Goal: Transaction & Acquisition: Purchase product/service

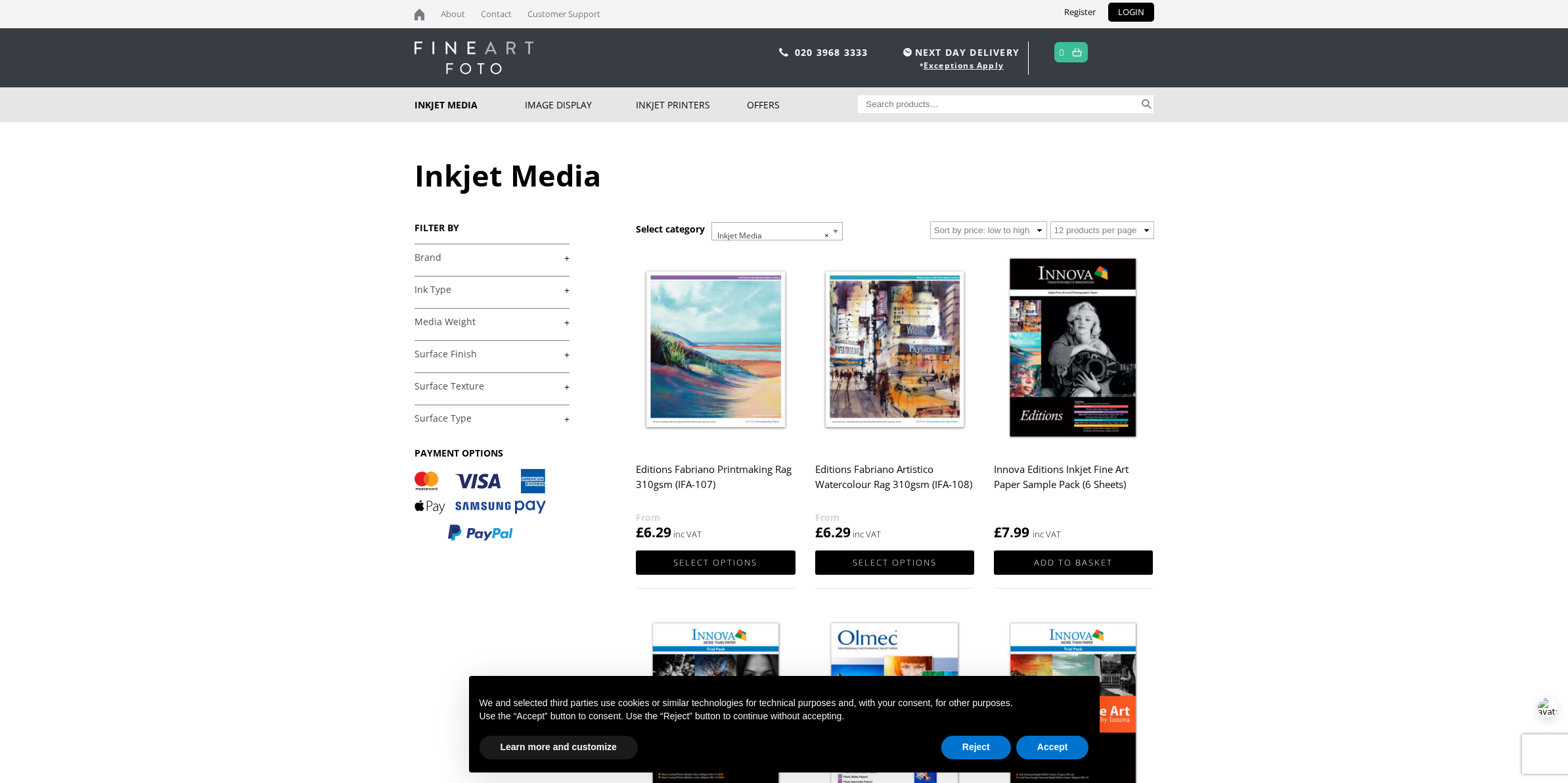
click at [566, 263] on link "+" at bounding box center [492, 257] width 155 height 12
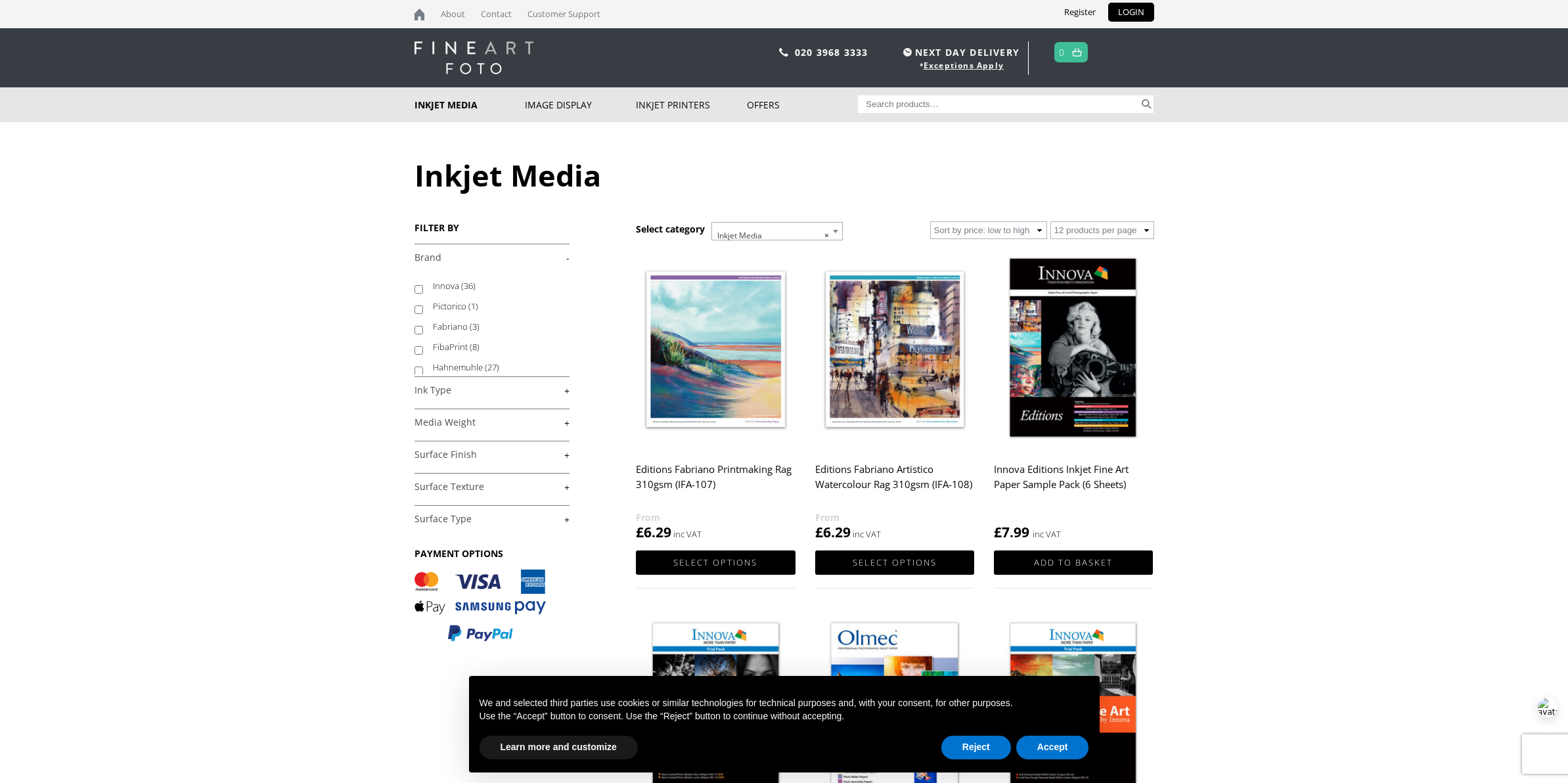
click at [416, 368] on input "Hahnemuhle (27)" at bounding box center [418, 370] width 8 height 8
checkbox input "true"
click at [563, 390] on link "+" at bounding box center [492, 390] width 155 height 12
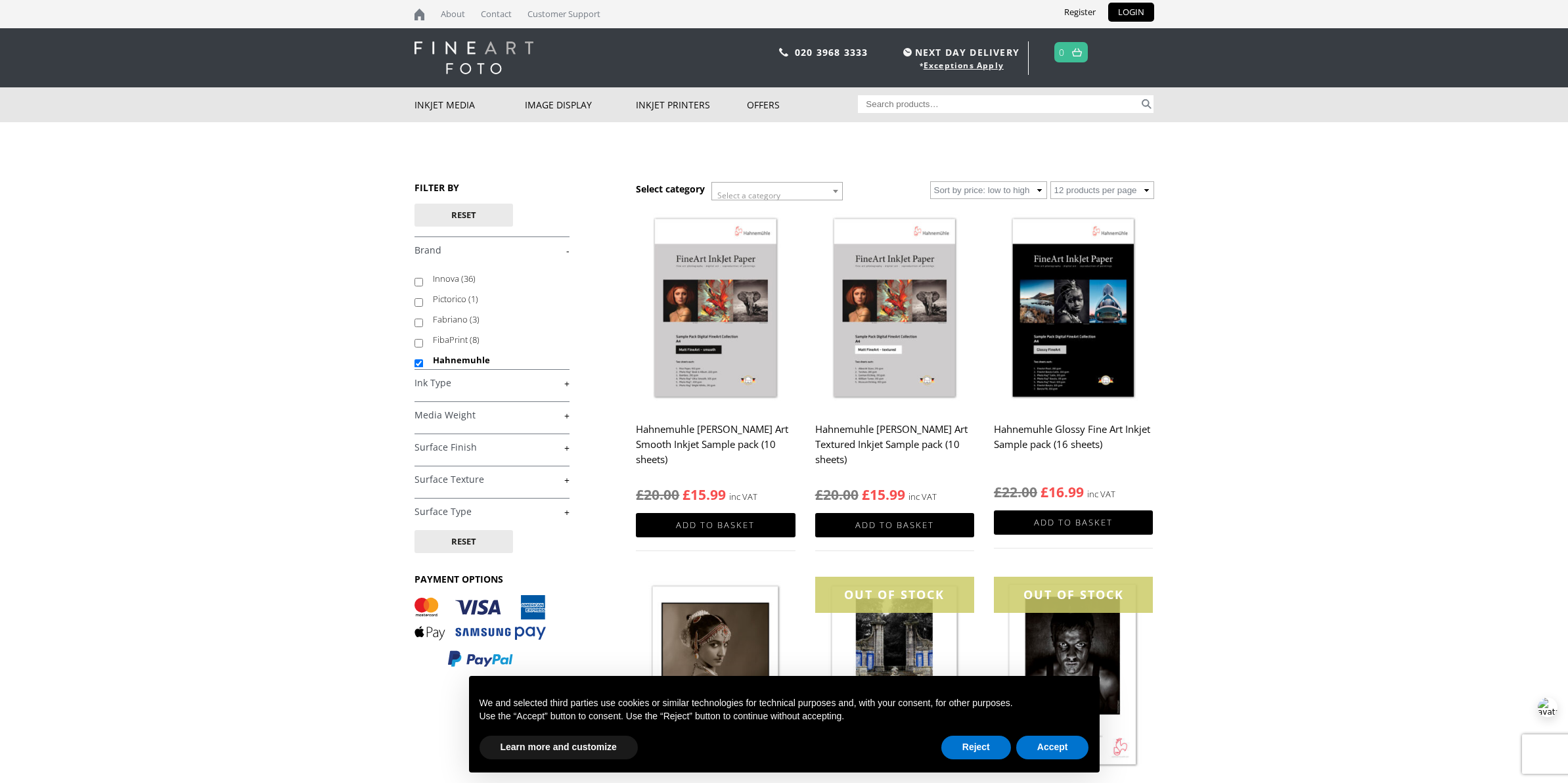
click at [563, 386] on link "+" at bounding box center [492, 383] width 155 height 12
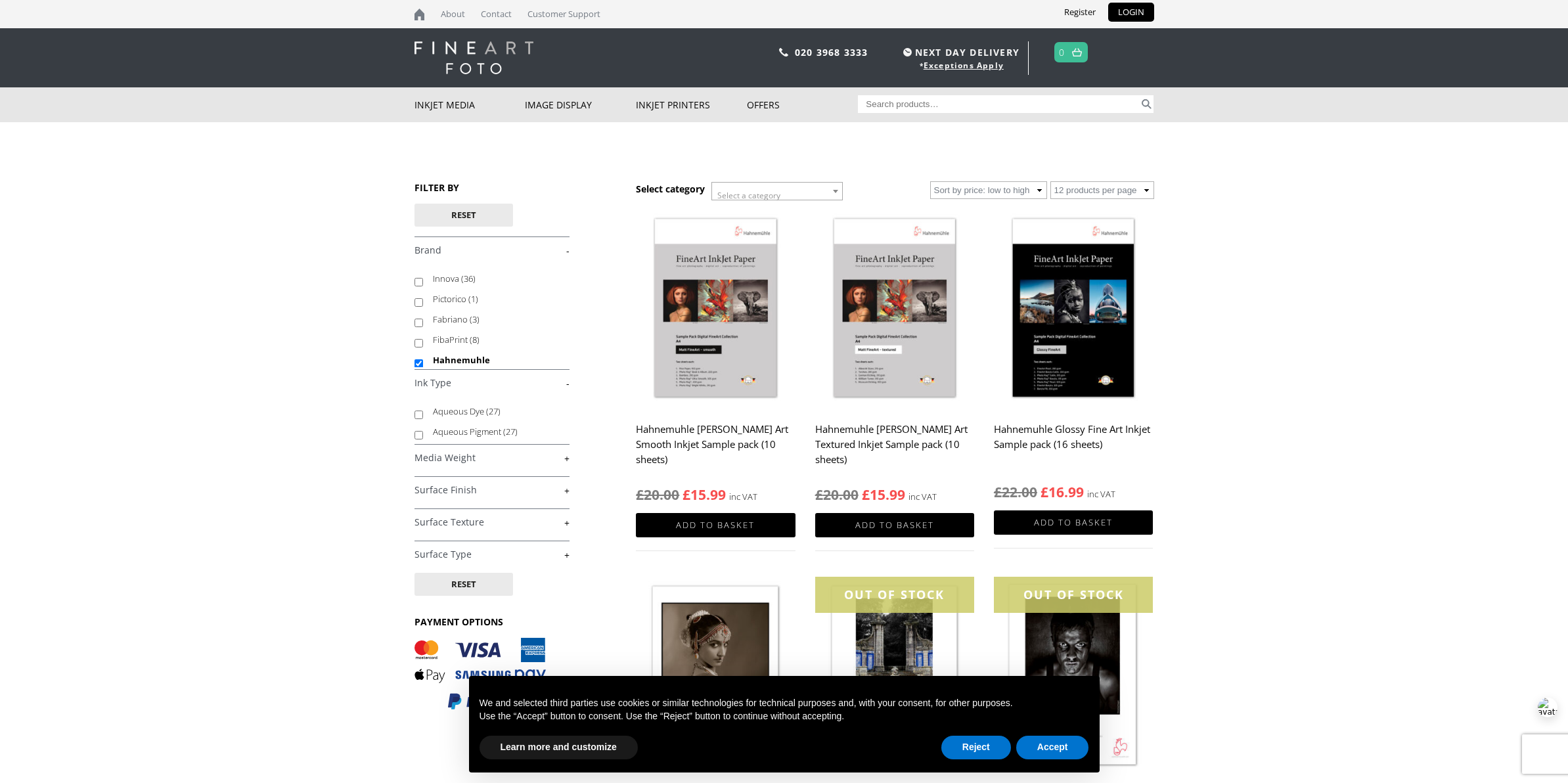
click at [563, 459] on link "+" at bounding box center [492, 458] width 155 height 12
click at [419, 529] on input "300+gsm (16)" at bounding box center [418, 530] width 8 height 8
checkbox input "true"
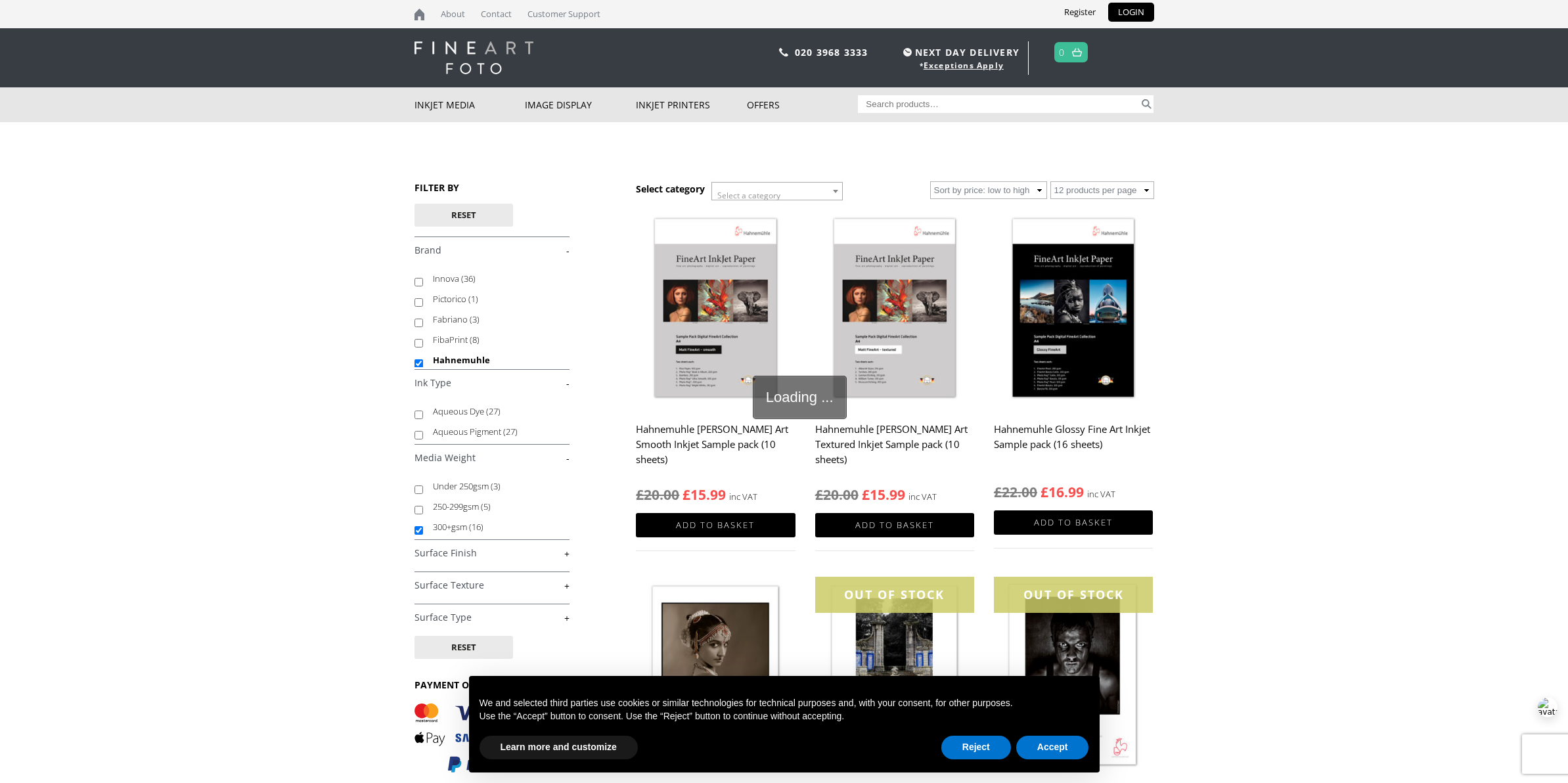
click at [563, 553] on link "+" at bounding box center [492, 553] width 155 height 12
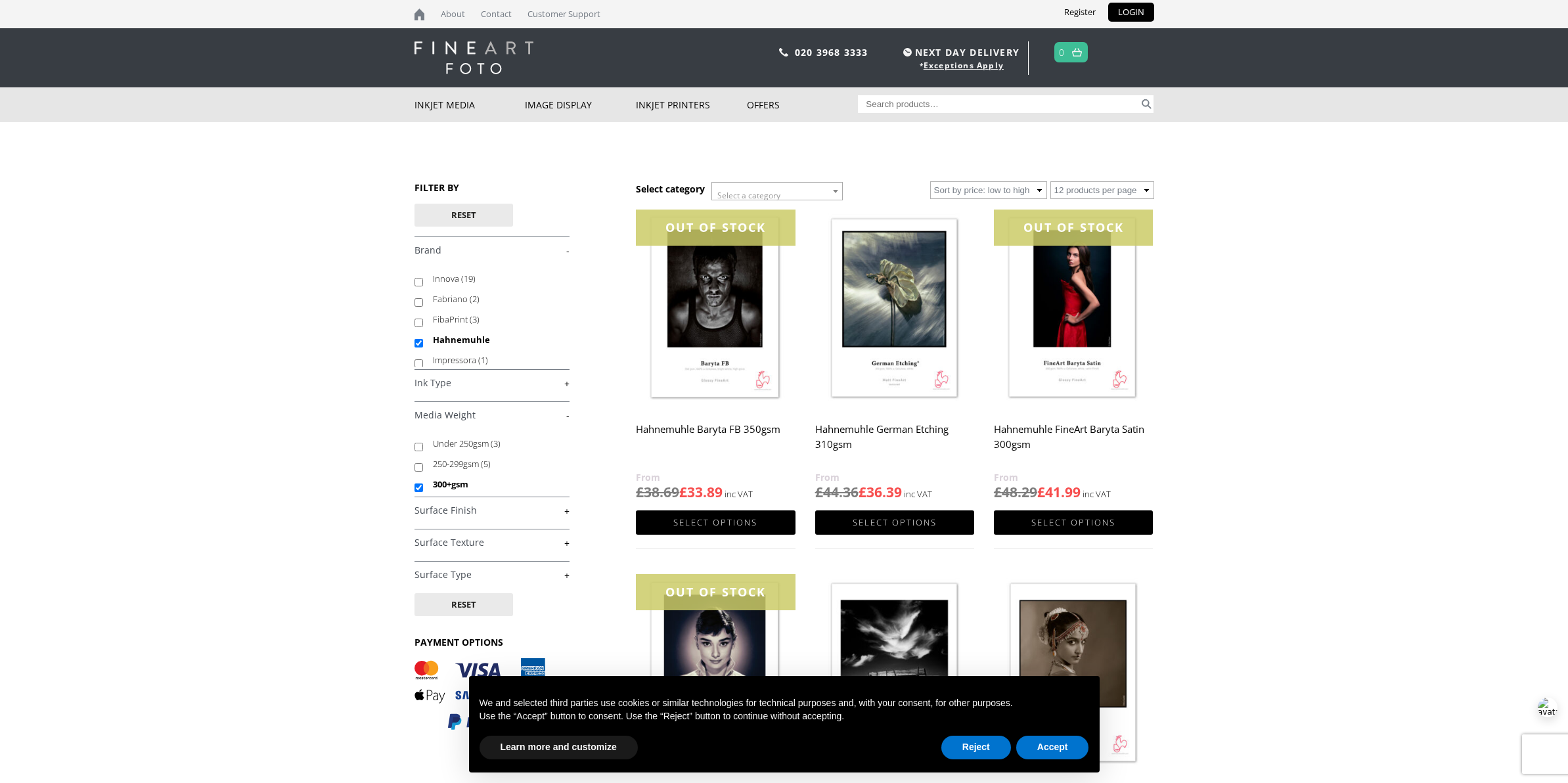
click at [559, 515] on link "+" at bounding box center [492, 511] width 155 height 12
click at [416, 541] on input "Matte (8)" at bounding box center [418, 542] width 8 height 8
checkbox input "true"
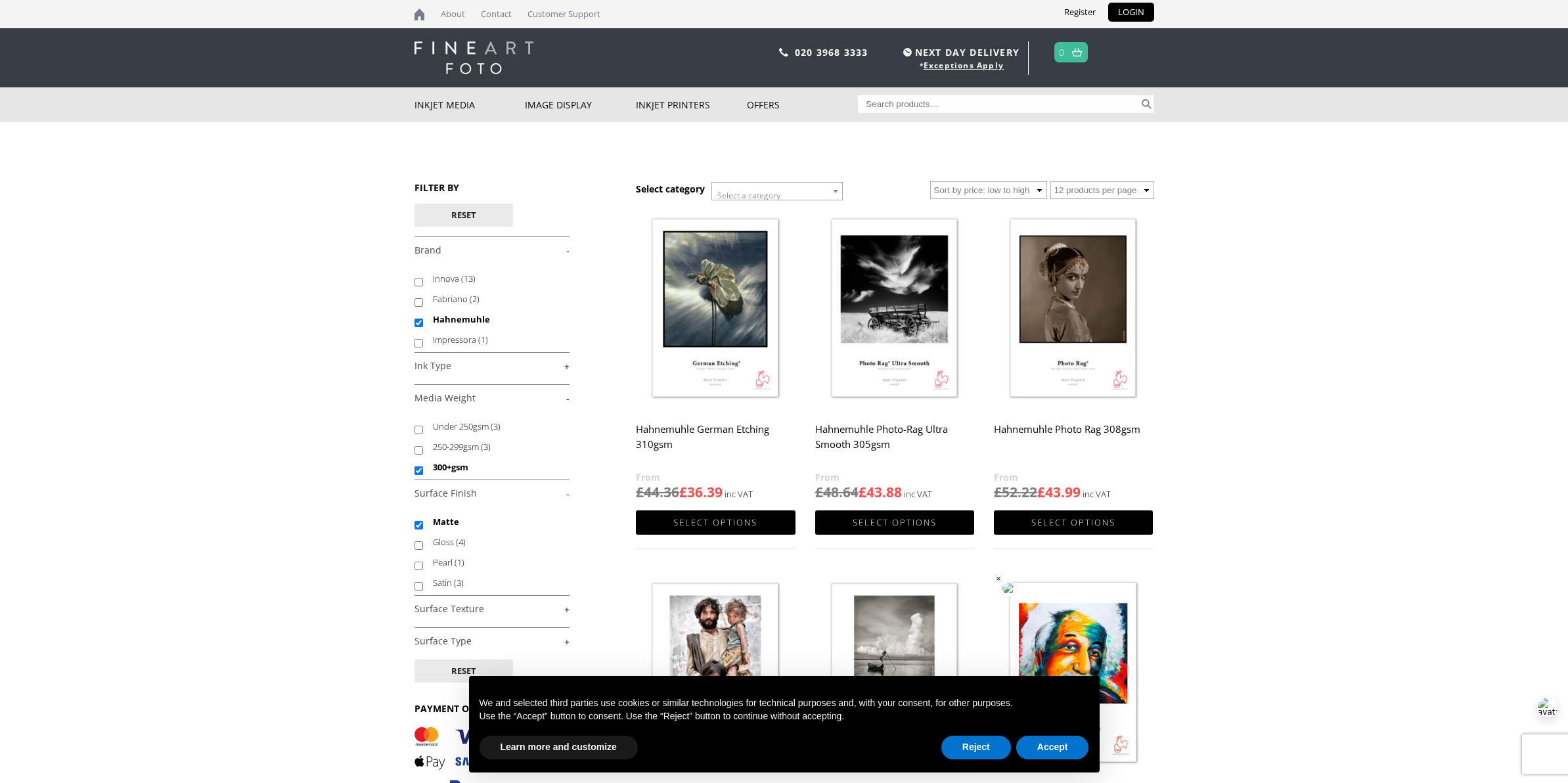
scroll to position [328, 0]
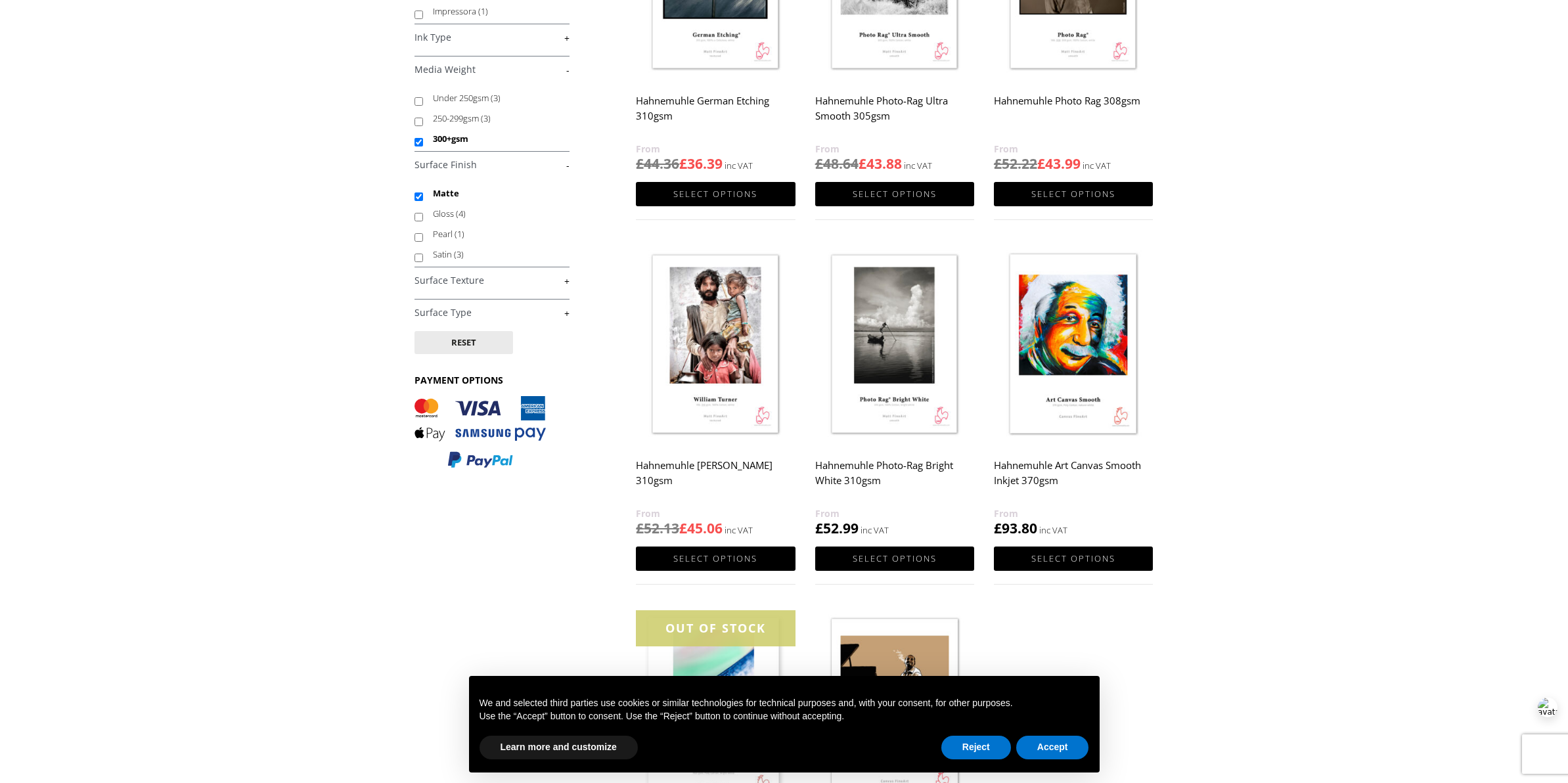
click at [563, 314] on link "+" at bounding box center [492, 313] width 155 height 12
click at [419, 345] on input "Fine Art (8)" at bounding box center [418, 344] width 8 height 8
checkbox input "true"
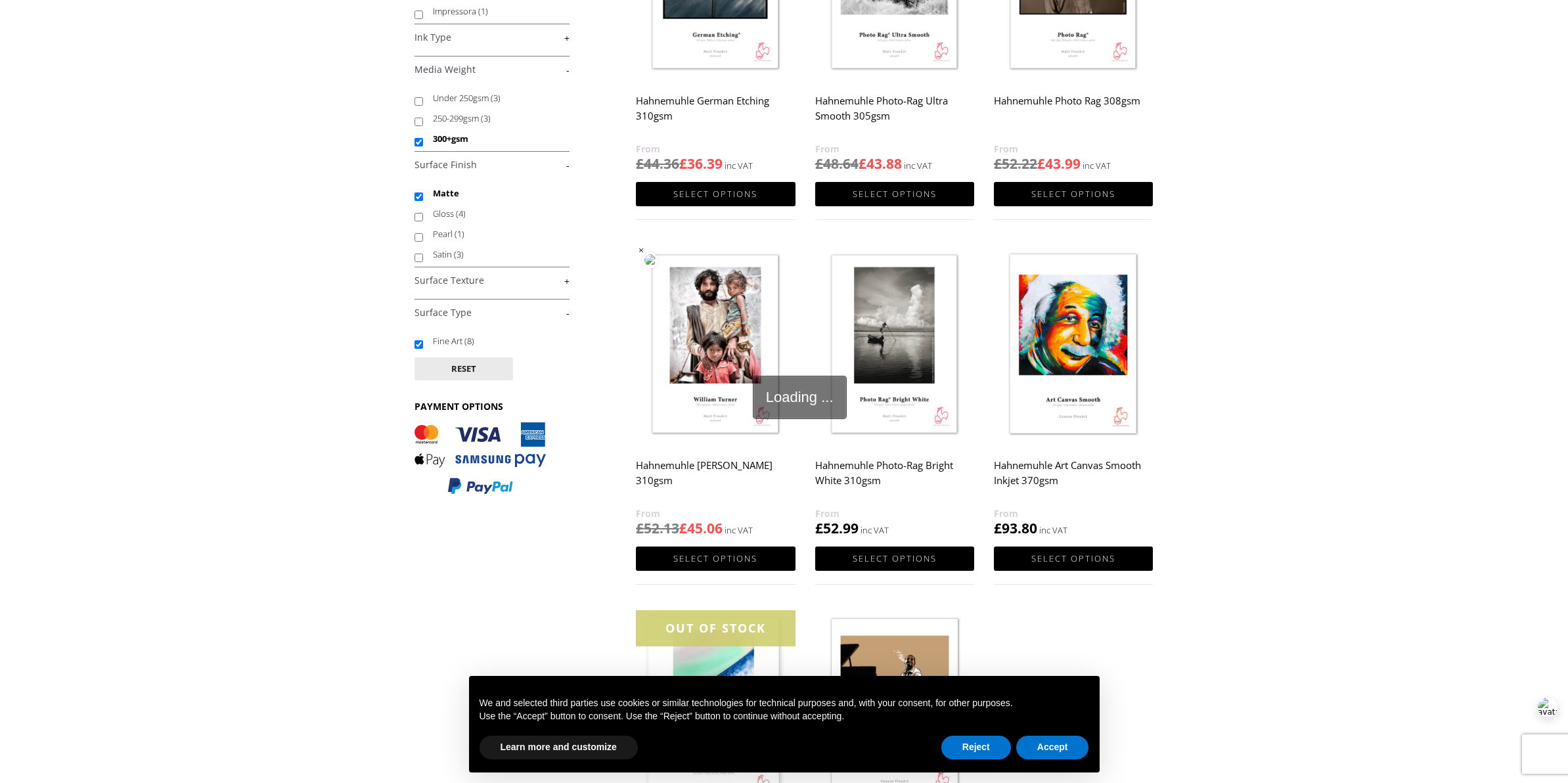
scroll to position [0, 0]
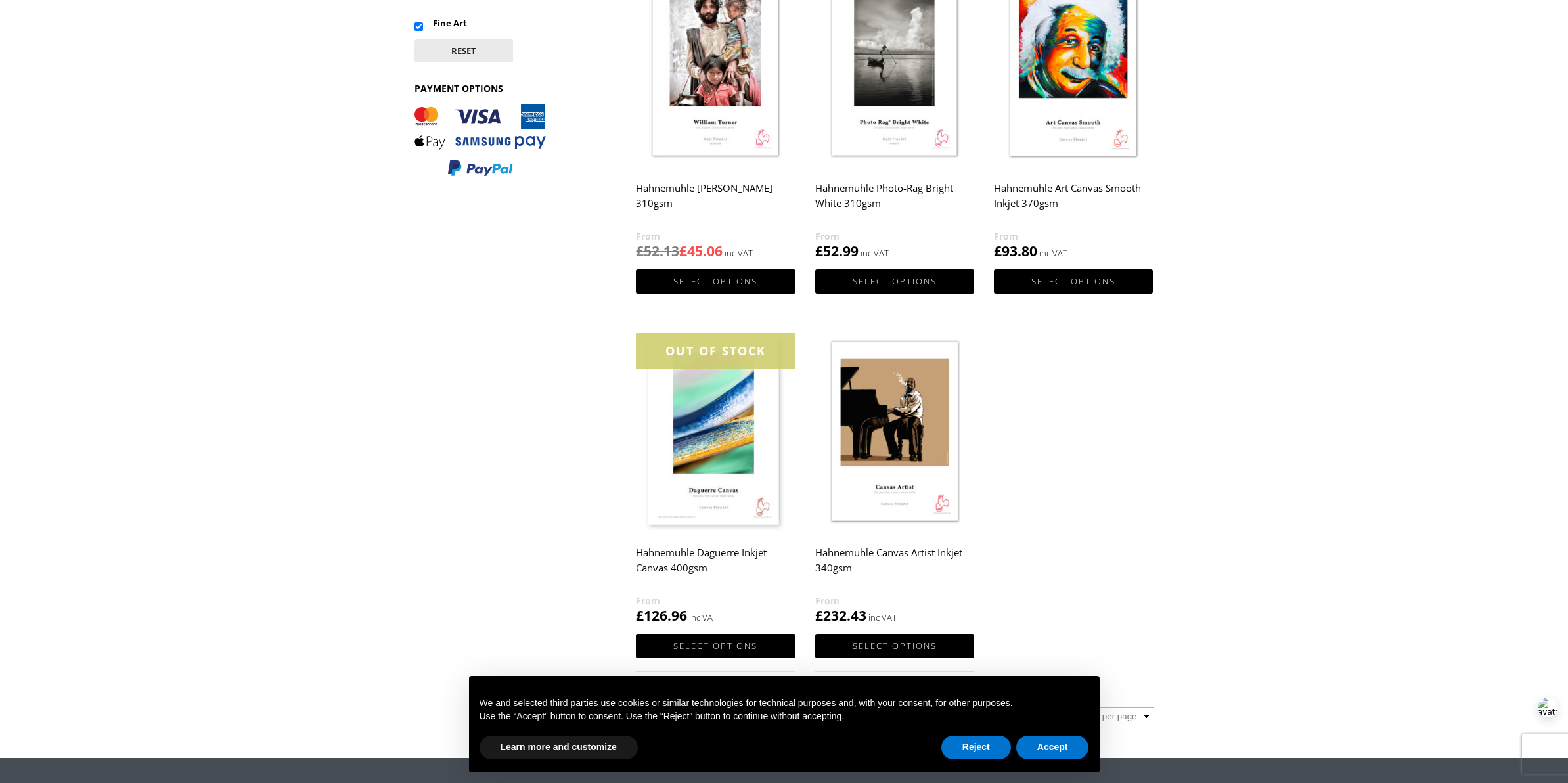
scroll to position [657, 0]
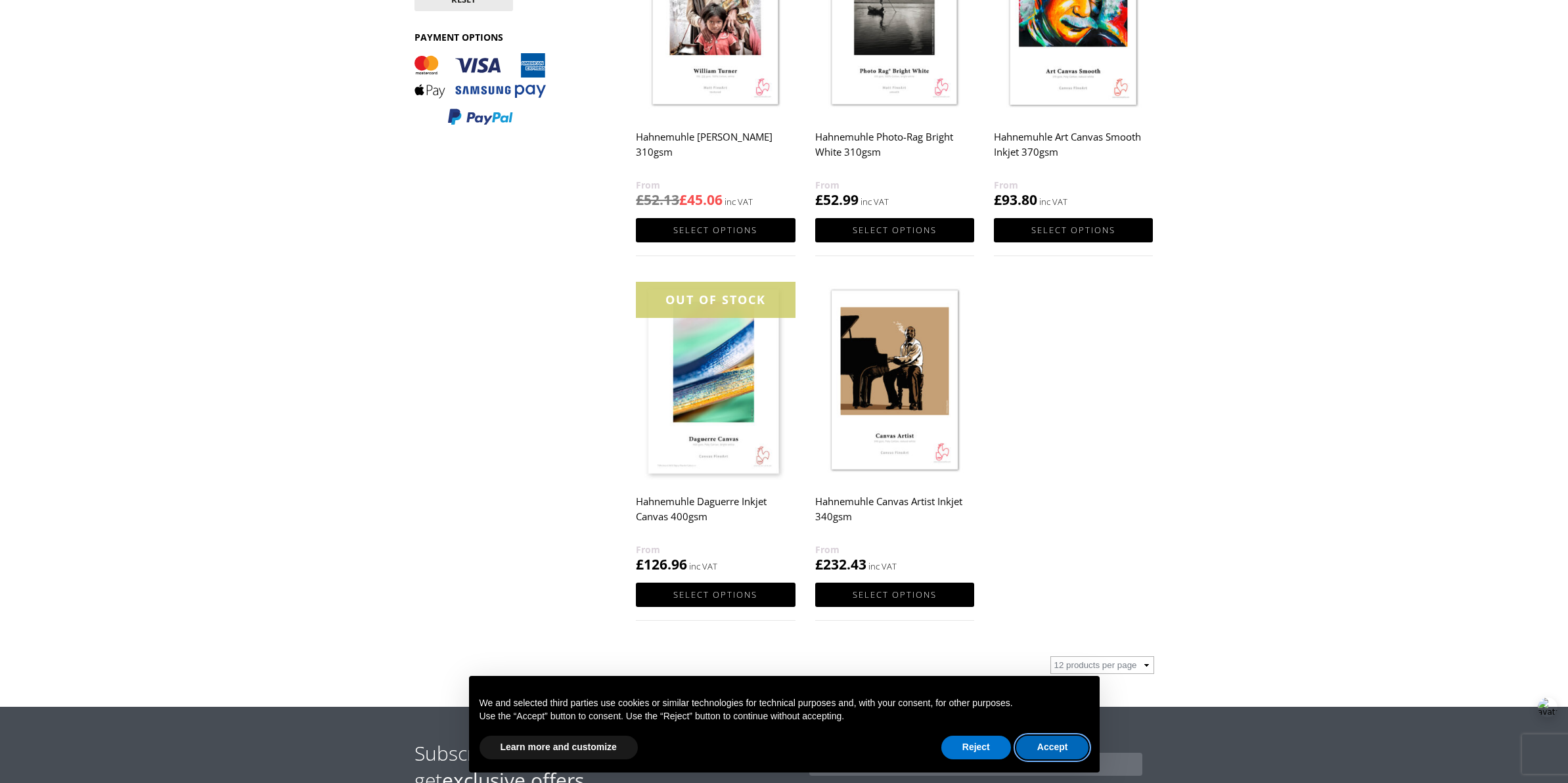
drag, startPoint x: 1041, startPoint y: 752, endPoint x: 1047, endPoint y: 746, distance: 8.5
click at [1041, 752] on button "Accept" at bounding box center [1053, 746] width 73 height 24
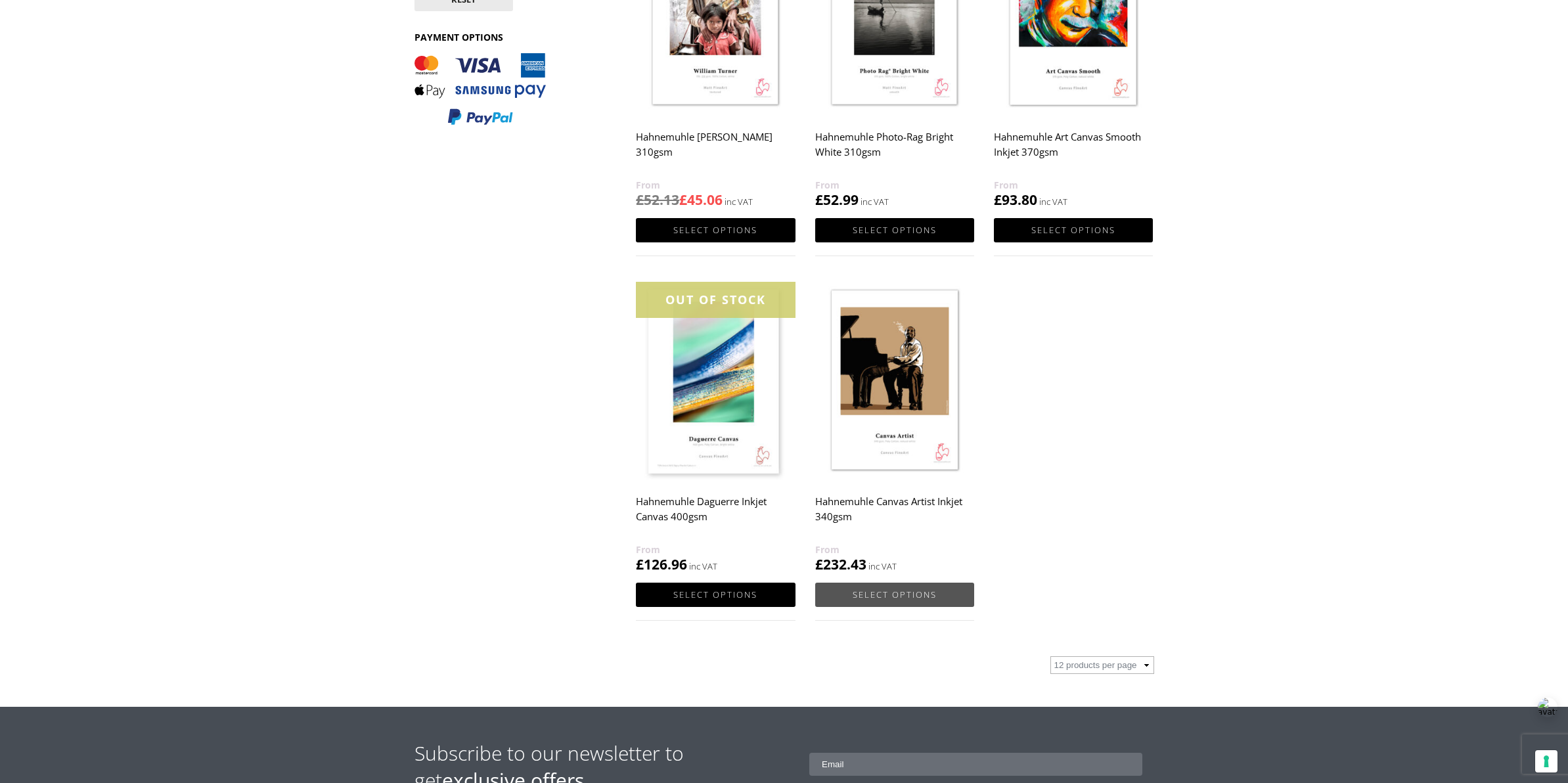
click at [908, 587] on link "Select options" at bounding box center [894, 594] width 159 height 24
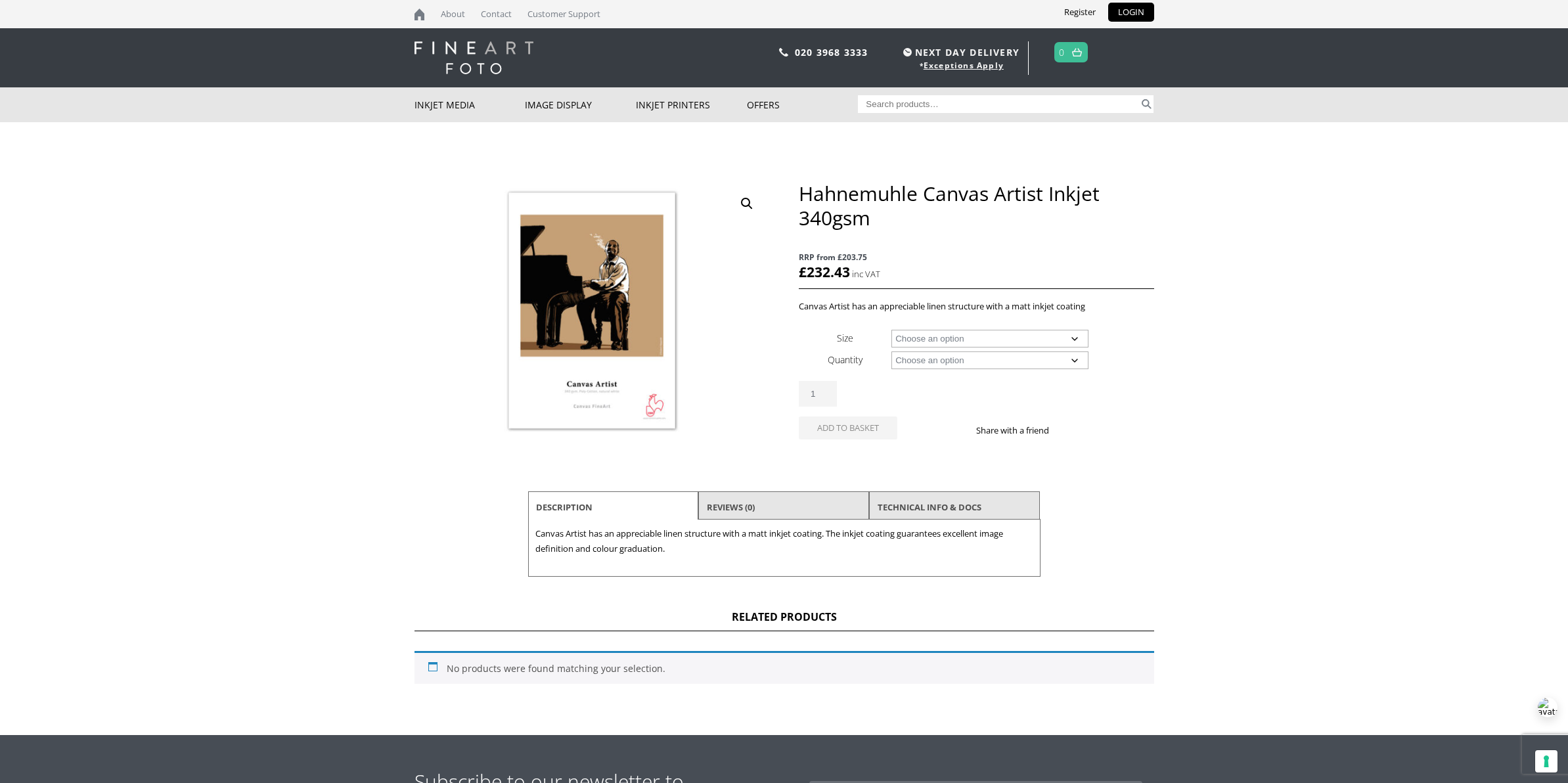
click at [1076, 338] on select "Choose an option 24" Wide Roll 36" Wide Roll 44" Wide Roll 60" Wide Roll" at bounding box center [990, 338] width 197 height 18
select select "60-wide-roll"
click at [891, 329] on select "Choose an option 24" Wide Roll 36" Wide Roll 44" Wide Roll 60" Wide Roll" at bounding box center [990, 338] width 197 height 18
click at [1071, 361] on select "Choose an option 12m" at bounding box center [990, 360] width 197 height 18
select select "12m"
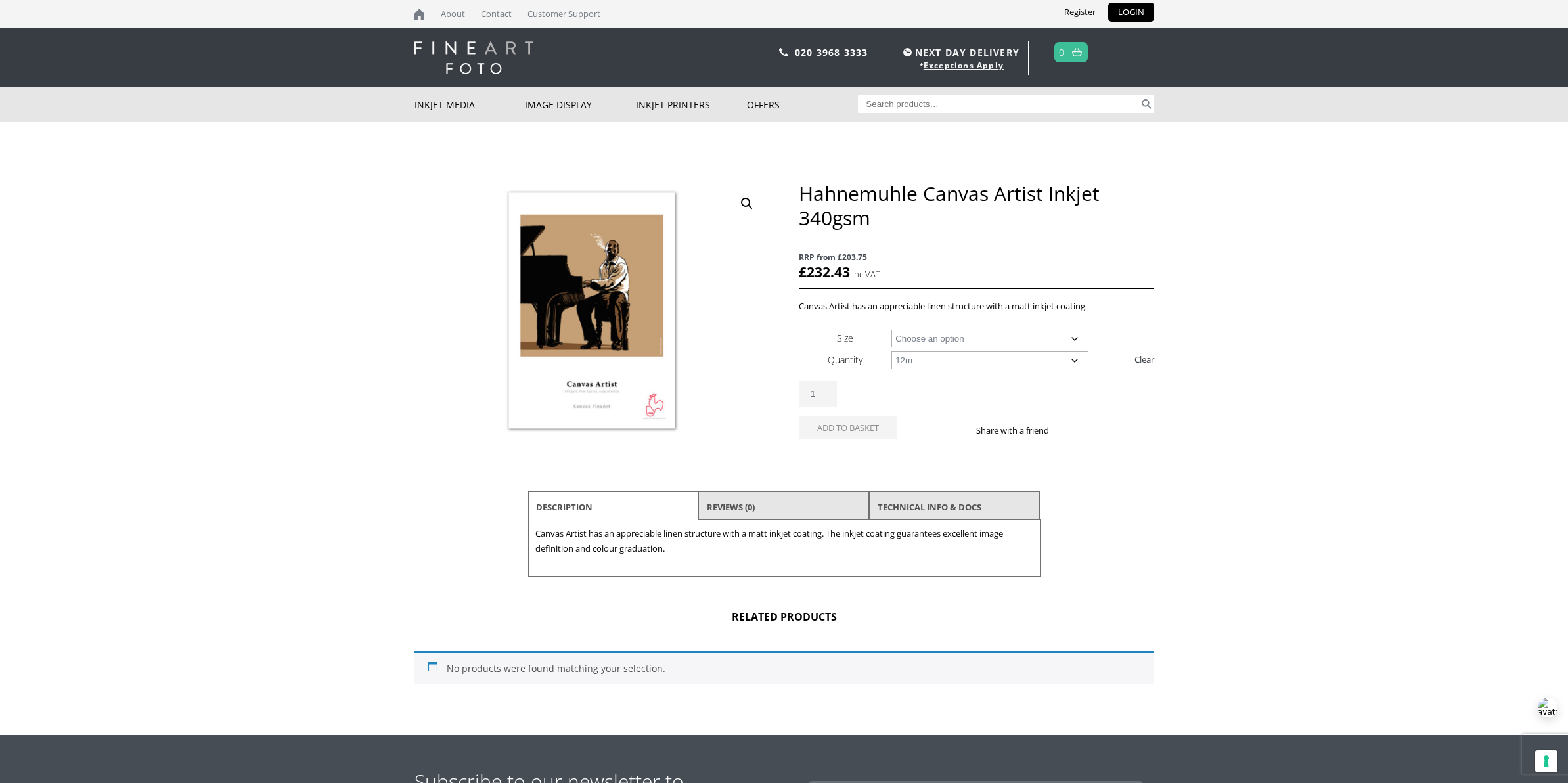
click at [891, 352] on select "Choose an option 12m" at bounding box center [990, 360] width 197 height 18
